Goal: Task Accomplishment & Management: Complete application form

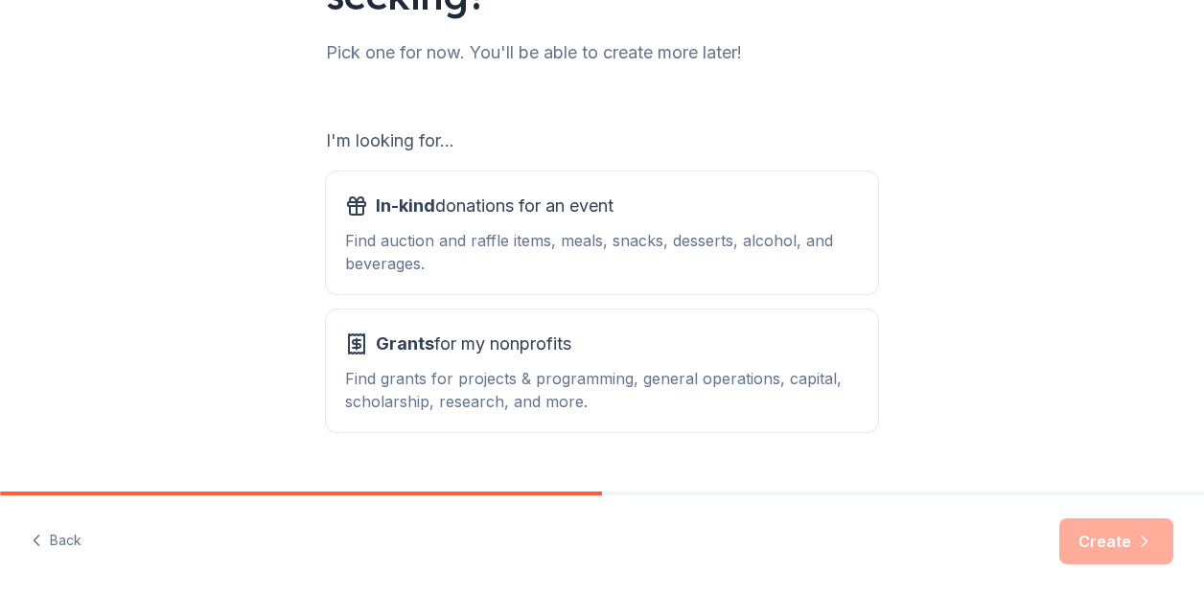
scroll to position [282, 0]
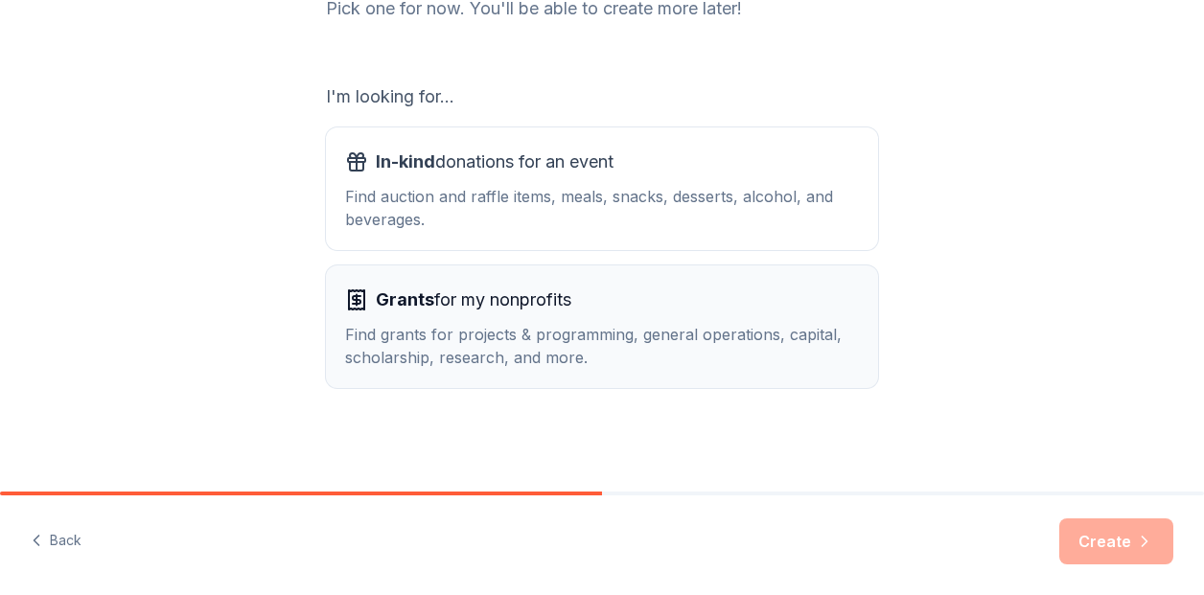
click at [425, 309] on span "Grants" at bounding box center [405, 299] width 58 height 20
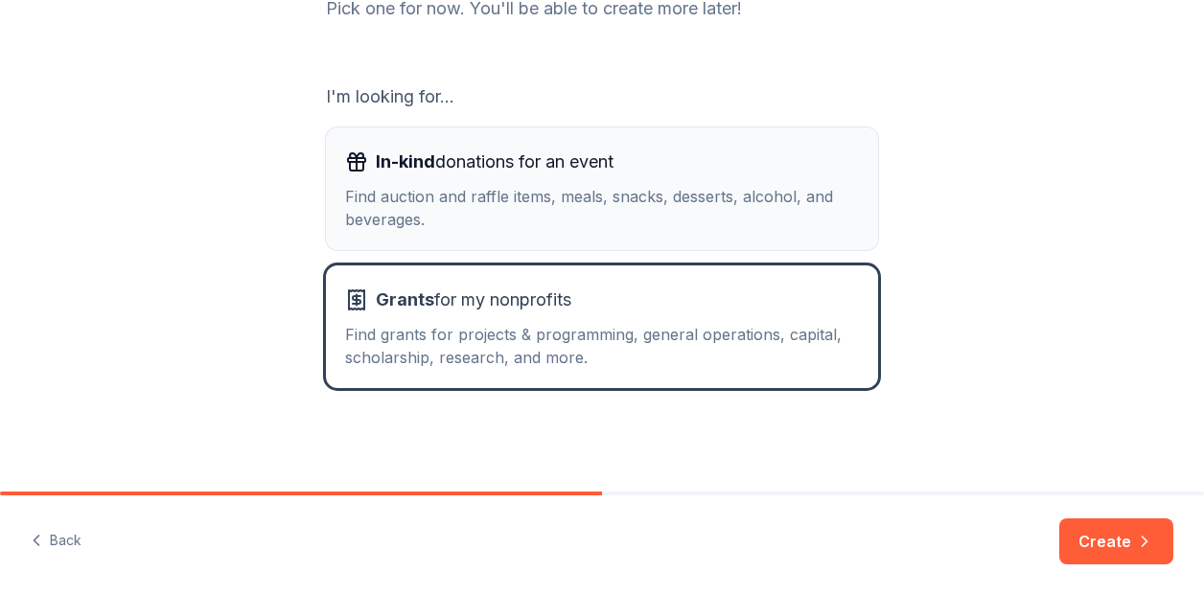
click at [689, 169] on div "In-kind donations for an event" at bounding box center [602, 162] width 514 height 31
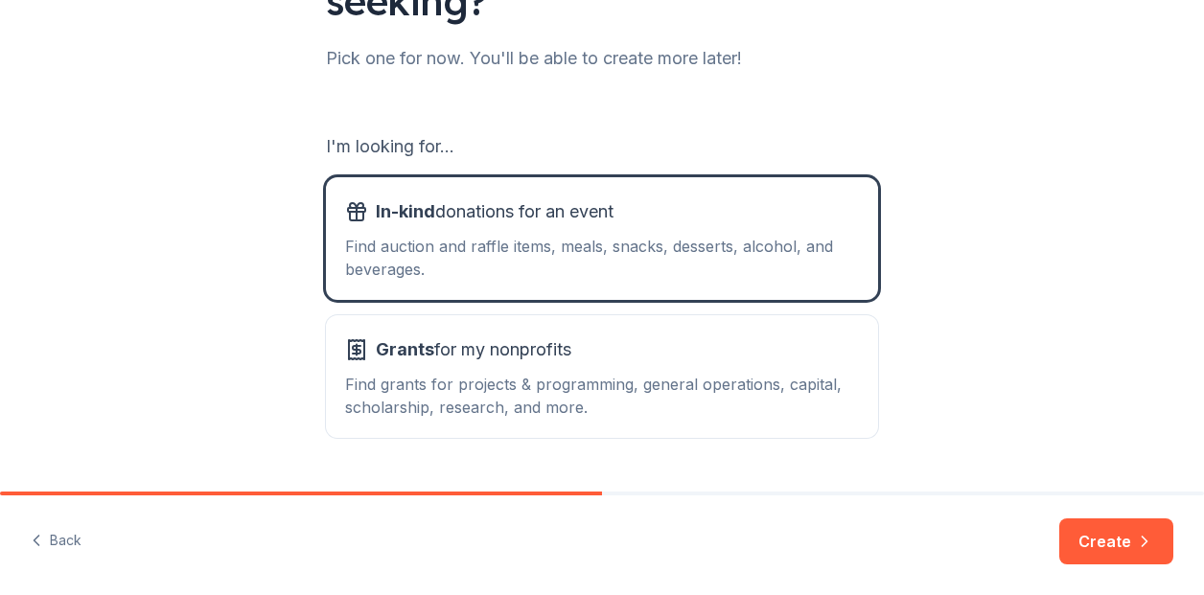
scroll to position [236, 0]
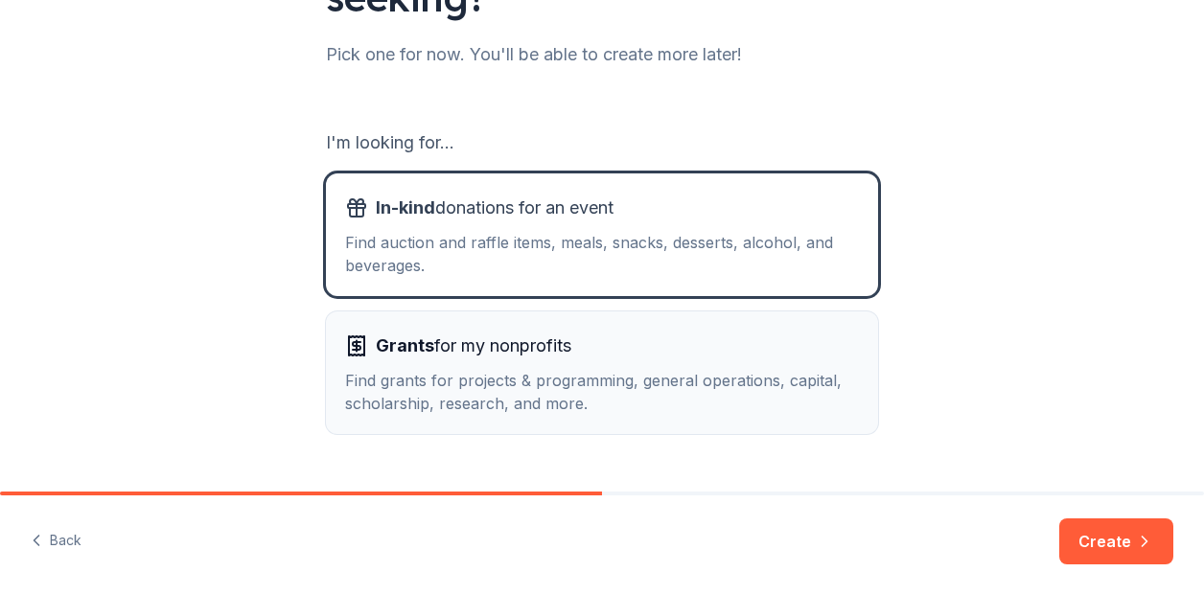
click at [588, 360] on div "Grants for my nonprofits" at bounding box center [602, 346] width 514 height 31
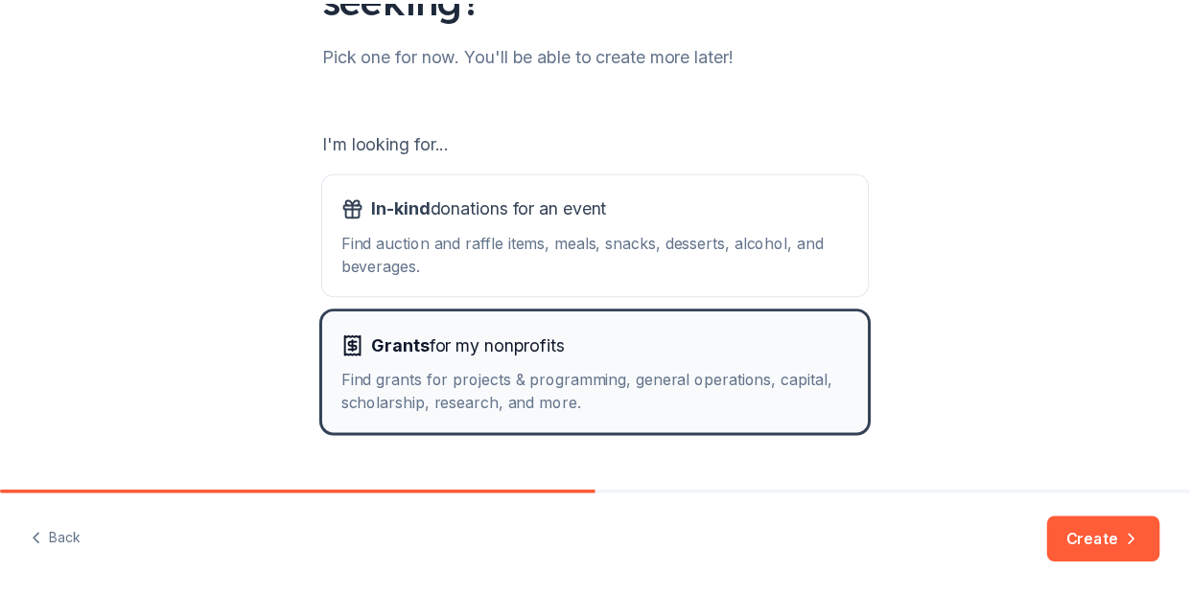
scroll to position [282, 0]
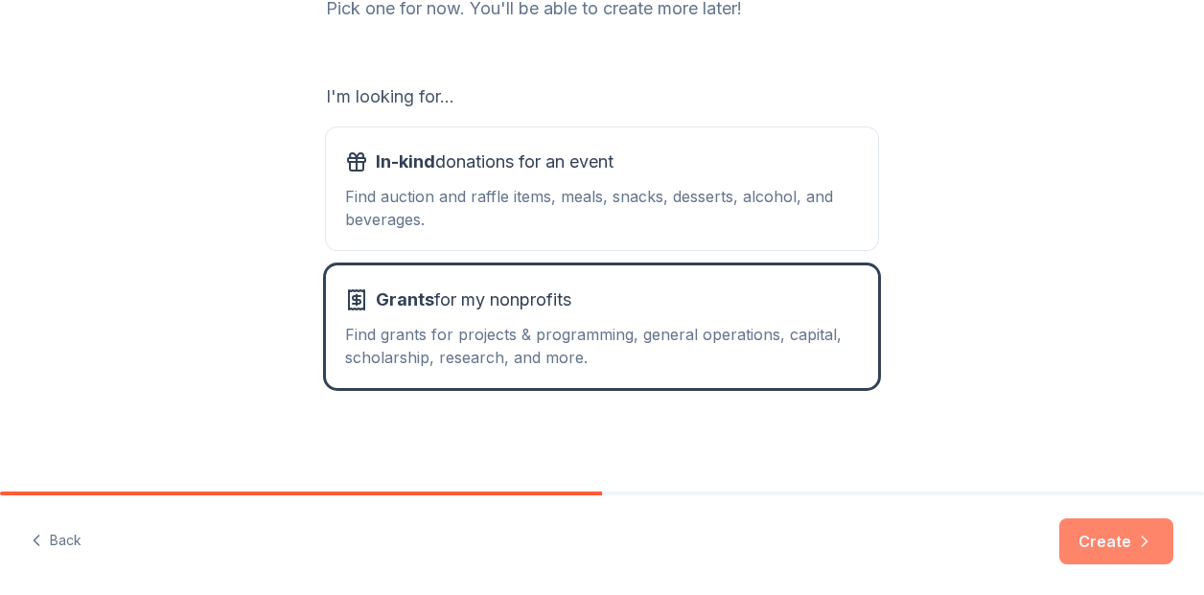
click at [1087, 536] on button "Create" at bounding box center [1116, 542] width 114 height 46
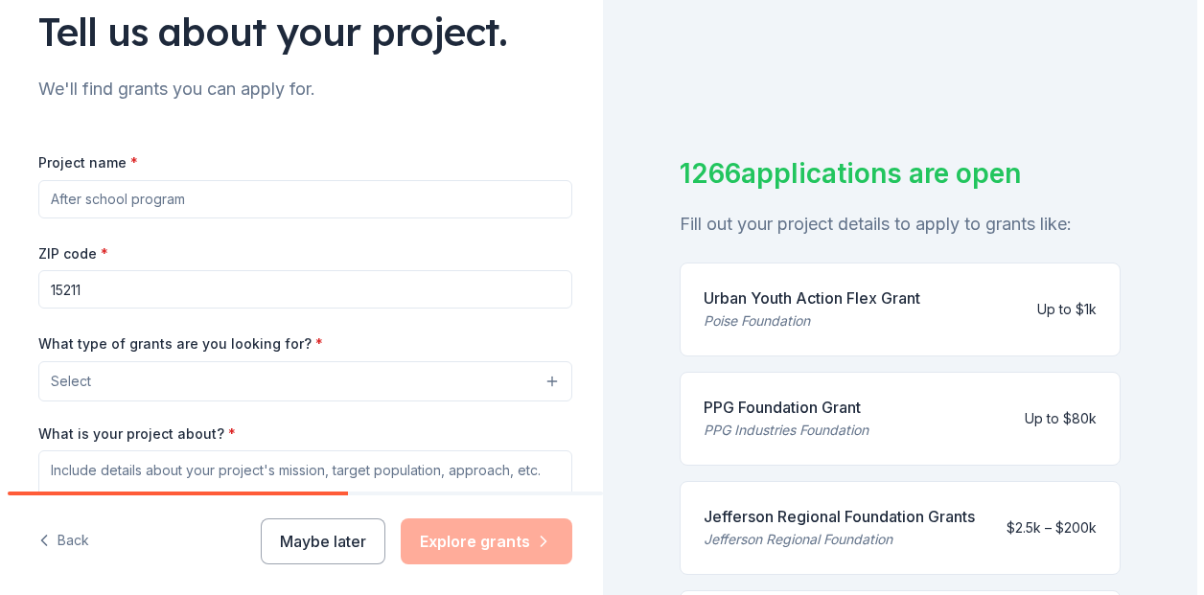
scroll to position [155, 0]
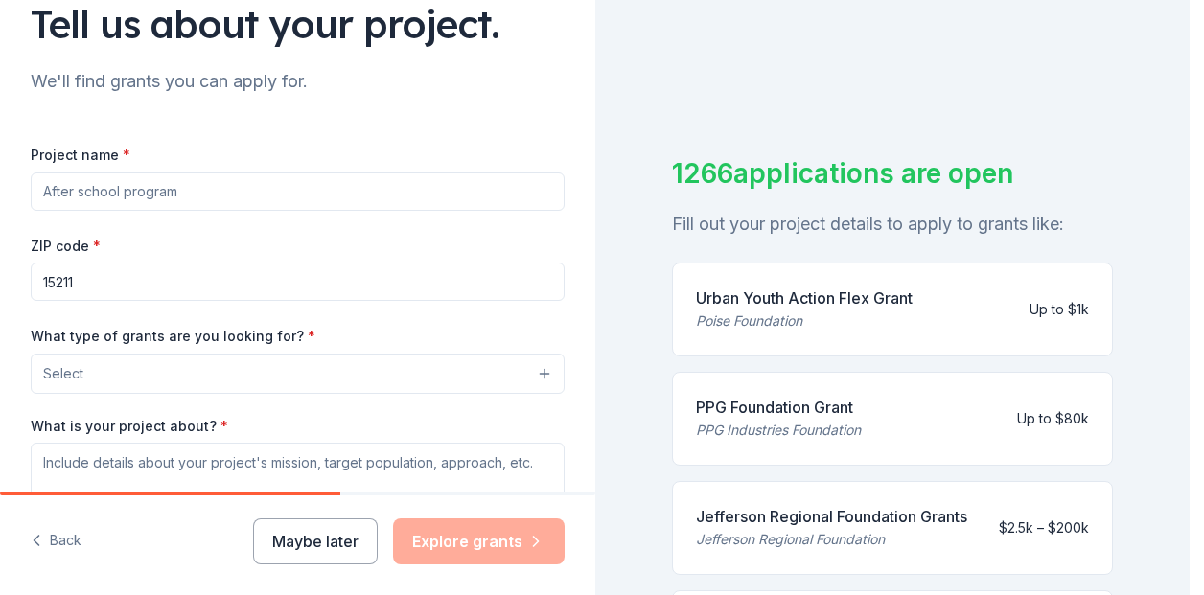
click at [383, 372] on button "Select" at bounding box center [298, 374] width 534 height 40
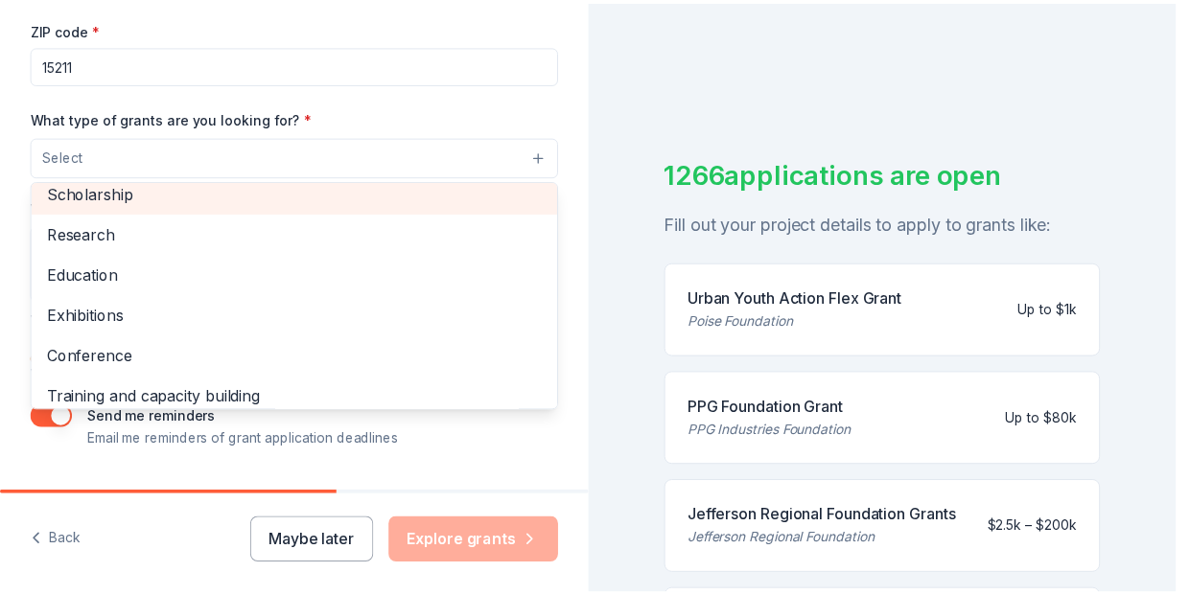
scroll to position [144, 0]
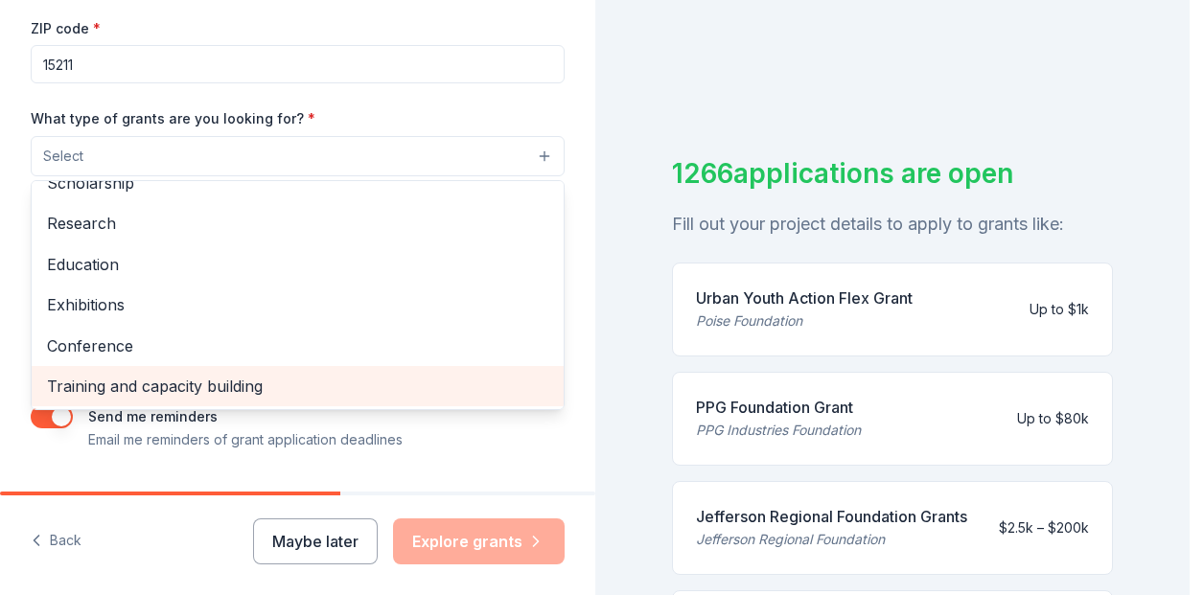
click at [303, 384] on span "Training and capacity building" at bounding box center [297, 386] width 501 height 25
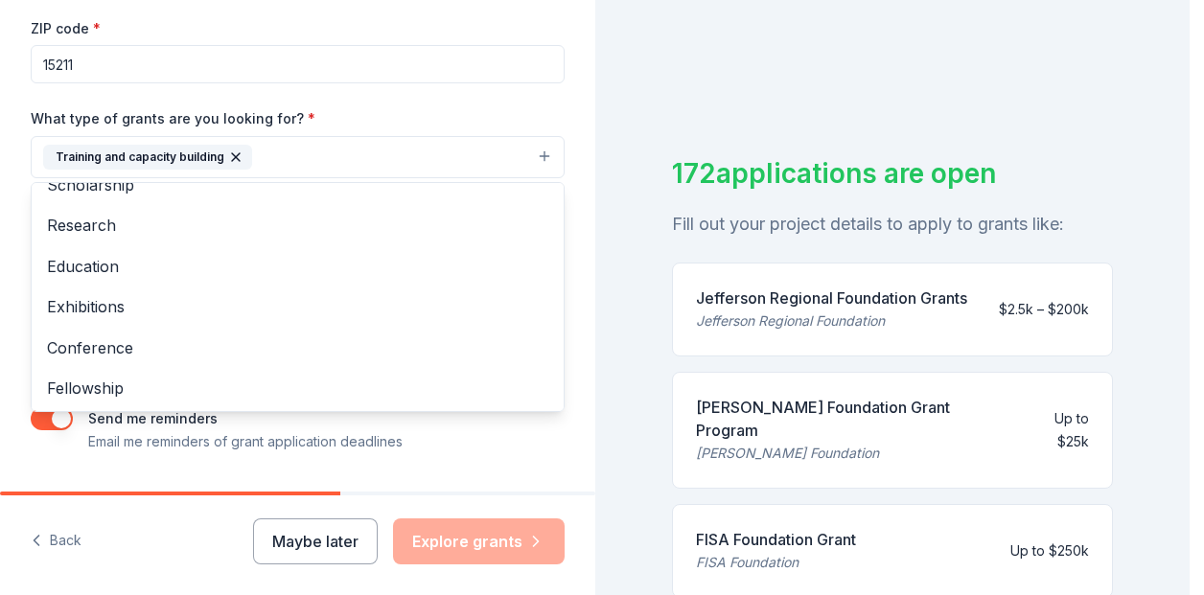
click at [612, 80] on div "Tell us about your project. We'll find grants you can apply for. Project name *…" at bounding box center [595, 297] width 1190 height 595
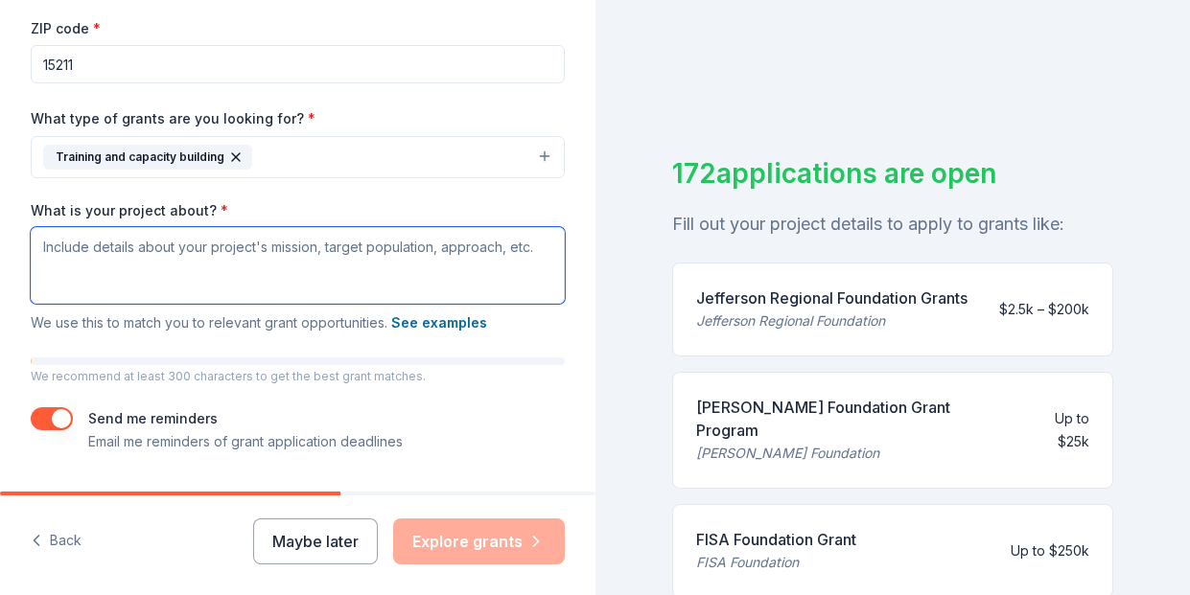
click at [272, 251] on textarea "What is your project about? *" at bounding box center [298, 265] width 534 height 77
